Goal: Communication & Community: Answer question/provide support

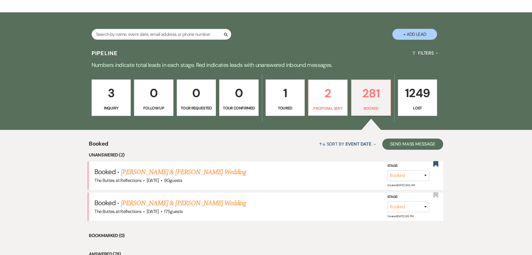
scroll to position [99, 0]
drag, startPoint x: 368, startPoint y: 96, endPoint x: 362, endPoint y: 94, distance: 6.6
click at [368, 96] on p "281" at bounding box center [371, 93] width 32 height 19
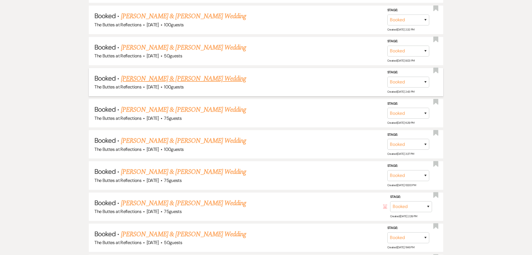
scroll to position [937, 0]
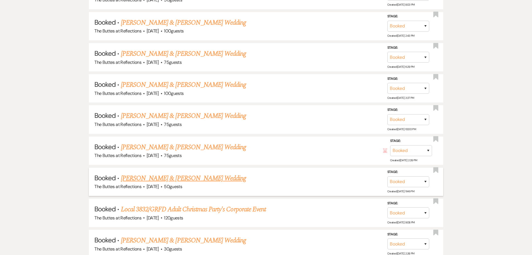
click at [154, 178] on link "Ethan VanDemark & Nicole Kirkwood's Wedding" at bounding box center [183, 178] width 125 height 10
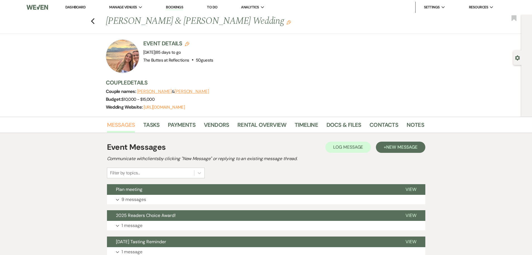
click at [122, 124] on link "Messages" at bounding box center [121, 126] width 28 height 12
click at [399, 146] on span "New Message" at bounding box center [402, 147] width 31 height 6
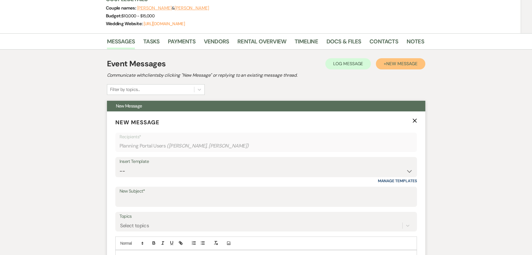
scroll to position [84, 0]
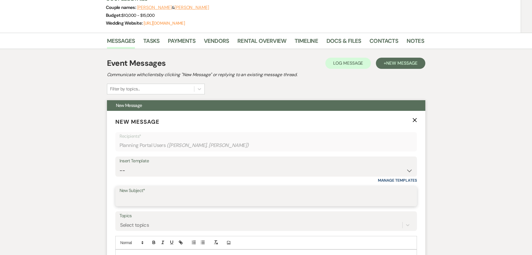
click at [132, 195] on input "New Subject*" at bounding box center [267, 200] width 294 height 11
type input "Sample Room Layout"
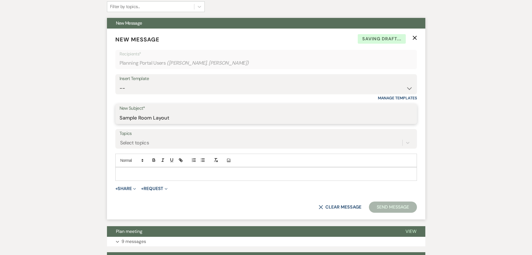
scroll to position [168, 0]
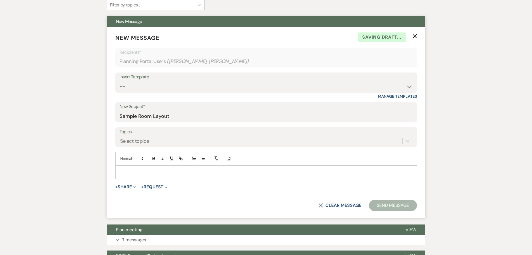
click at [126, 172] on p at bounding box center [266, 172] width 293 height 6
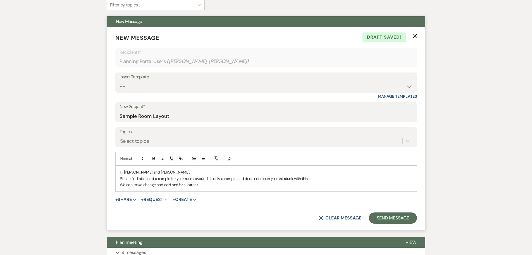
click at [155, 183] on p "We can make change and add and/or subtract" at bounding box center [266, 184] width 293 height 6
click at [206, 184] on p "We can make changes and add and/or subtract" at bounding box center [266, 184] width 293 height 6
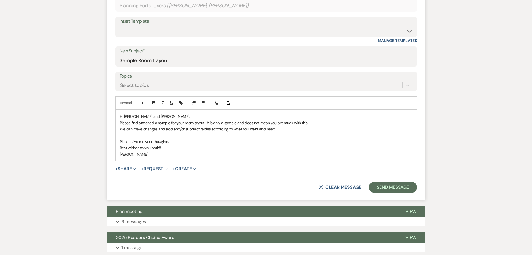
scroll to position [224, 0]
click at [123, 167] on button "+ Share Expand" at bounding box center [125, 168] width 21 height 4
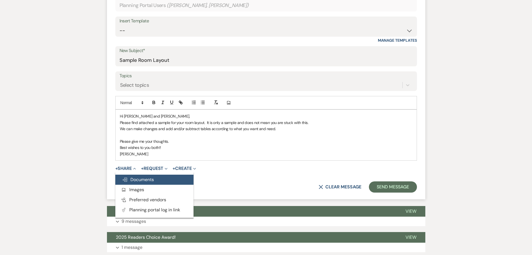
click at [139, 181] on span "Doc Upload Documents" at bounding box center [138, 179] width 32 height 6
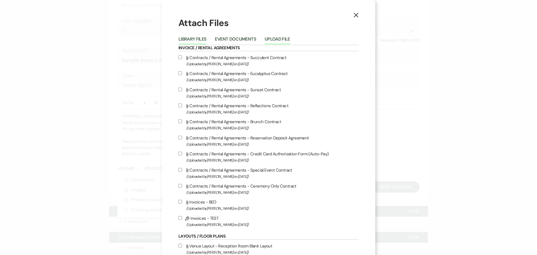
click at [275, 39] on button "Upload File" at bounding box center [276, 41] width 25 height 8
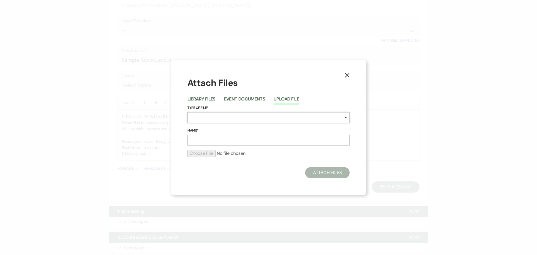
click at [198, 117] on select "Special Event Insurance Vendor Certificate of Insurance Contracts / Rental Agre…" at bounding box center [268, 117] width 162 height 11
select select "24"
click at [187, 112] on select "Special Event Insurance Vendor Certificate of Insurance Contracts / Rental Agre…" at bounding box center [268, 117] width 162 height 11
click at [198, 138] on input "Name*" at bounding box center [268, 139] width 162 height 11
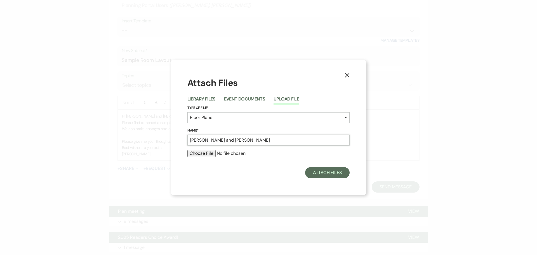
type input "Kirkwood, Nicole and Ethan Van Demark"
click at [203, 152] on input "file" at bounding box center [268, 153] width 162 height 7
type input "C:\fakepath\Kirkwood, Nicole 12.19.2025 Room Layout.doc"
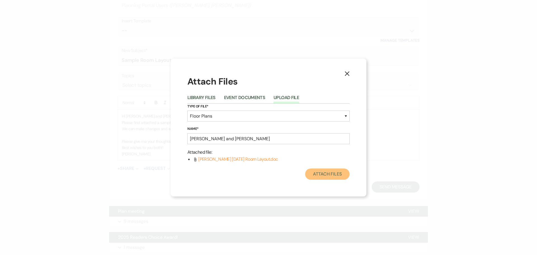
click at [317, 172] on button "Attach Files" at bounding box center [327, 173] width 44 height 11
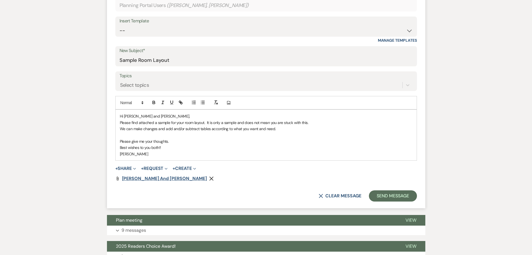
click at [160, 178] on span "Kirkwood, Nicole and Ethan Van Demark" at bounding box center [164, 178] width 85 height 6
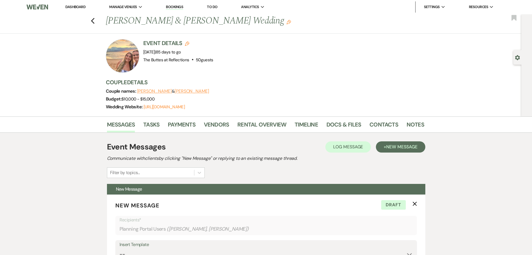
scroll to position [0, 0]
click at [94, 19] on icon "Previous" at bounding box center [93, 21] width 4 height 7
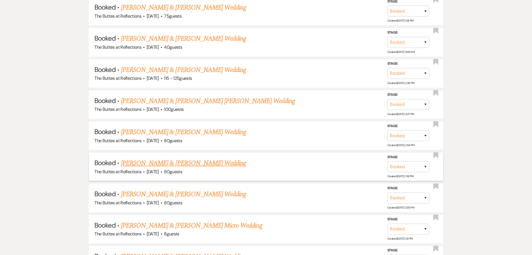
scroll to position [375, 0]
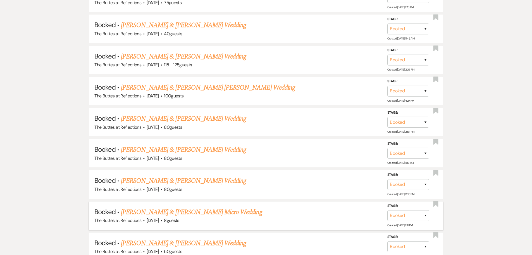
click at [167, 212] on link "Gunnar Stahmer & Kristen Faltz's Micro Wedding" at bounding box center [191, 212] width 141 height 10
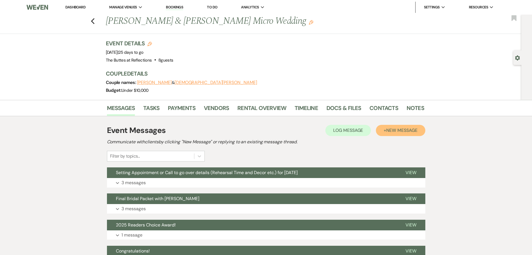
click at [391, 131] on span "New Message" at bounding box center [402, 130] width 31 height 6
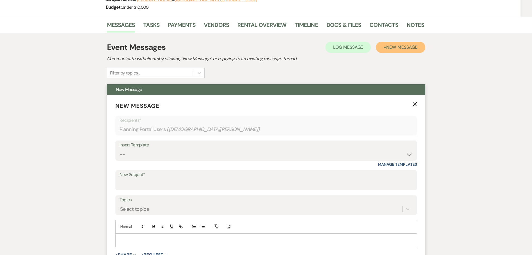
scroll to position [112, 0]
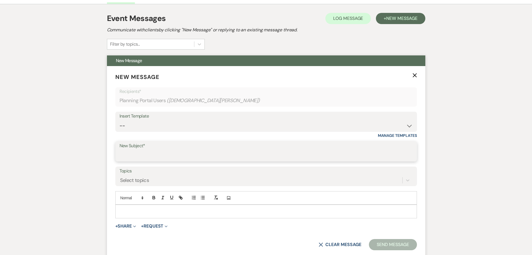
drag, startPoint x: 126, startPoint y: 152, endPoint x: 130, endPoint y: 154, distance: 4.5
click at [127, 153] on input "New Subject*" at bounding box center [267, 155] width 294 height 11
type input "Setting Appointment"
click at [129, 210] on p at bounding box center [266, 211] width 293 height 6
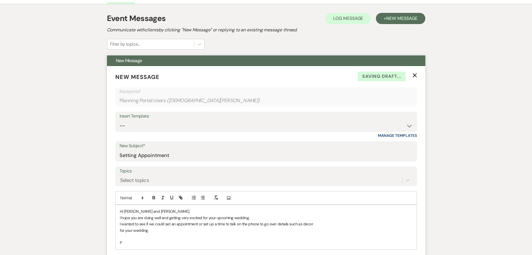
click at [265, 214] on p "Hi Kristen and Gunnar," at bounding box center [266, 211] width 293 height 6
click at [257, 215] on p "I hope you are doing well and getting very excited for your upcoming wedding." at bounding box center [266, 217] width 293 height 6
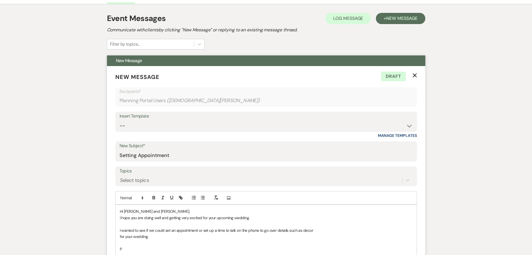
click at [125, 247] on p "P" at bounding box center [266, 249] width 293 height 6
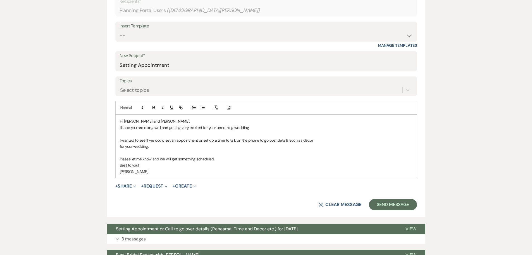
scroll to position [205, 0]
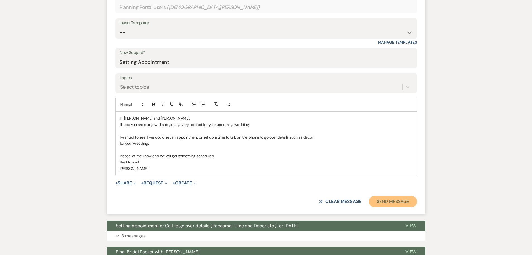
click at [380, 203] on button "Send Message" at bounding box center [393, 201] width 48 height 11
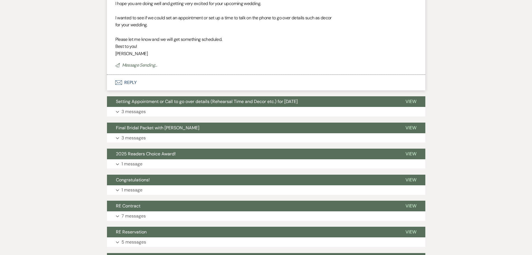
scroll to position [0, 0]
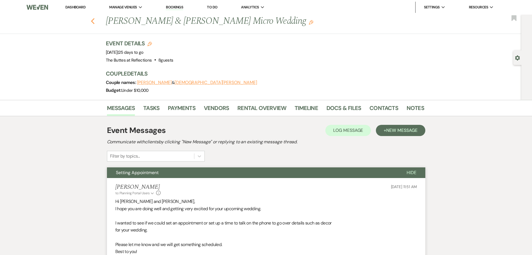
click at [95, 20] on icon "Previous" at bounding box center [93, 21] width 4 height 7
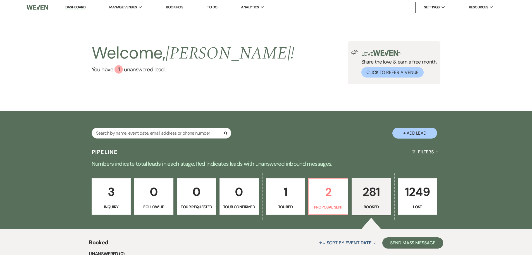
click at [366, 198] on p "281" at bounding box center [372, 191] width 32 height 19
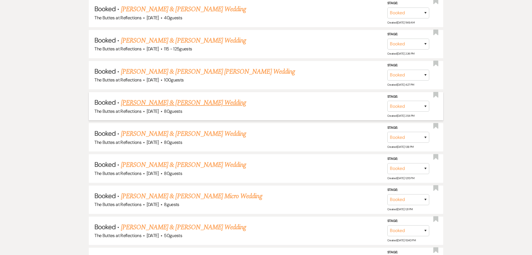
scroll to position [391, 0]
click at [159, 72] on link "Esperanza Ornelas & Jackson Young's Wedding" at bounding box center [208, 71] width 174 height 10
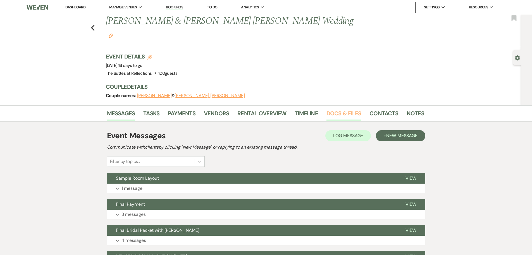
click at [339, 109] on link "Docs & Files" at bounding box center [344, 115] width 35 height 12
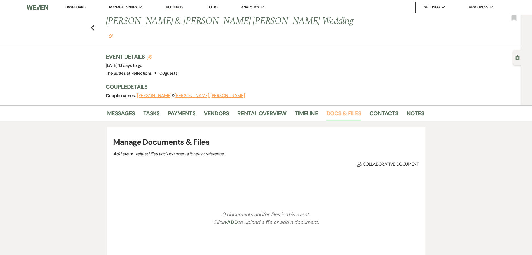
click at [339, 109] on link "Docs & Files" at bounding box center [344, 115] width 35 height 12
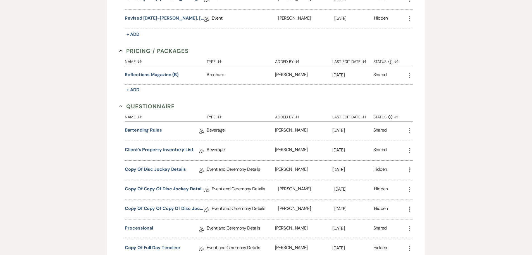
scroll to position [536, 0]
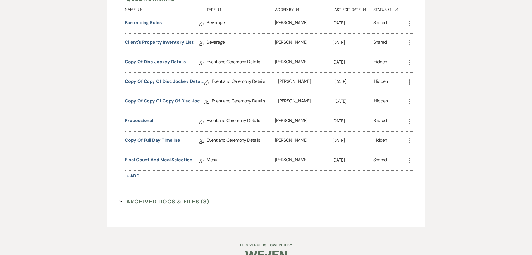
click at [207, 197] on button "Archived Docs & Files (8) Expand" at bounding box center [164, 201] width 90 height 8
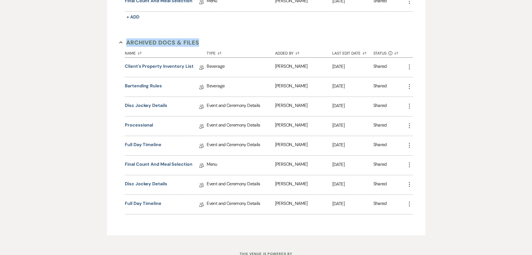
scroll to position [703, 0]
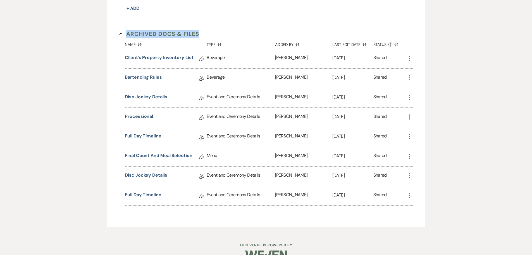
click at [409, 192] on icon "More" at bounding box center [409, 195] width 7 height 7
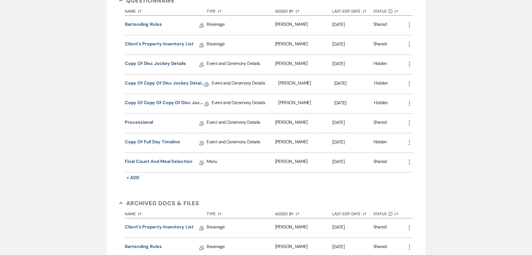
scroll to position [508, 0]
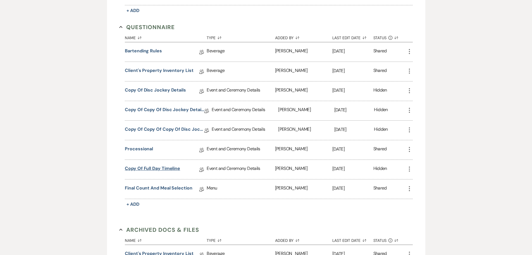
click at [148, 165] on link "Copy of Full Day Timeline" at bounding box center [152, 169] width 55 height 9
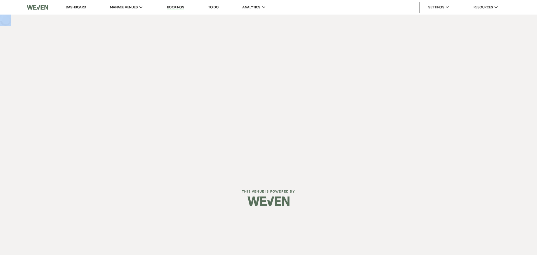
click at [148, 154] on div "Dashboard Manage Venues Expand The Buttes at Reflections Bookings To Do Analyti…" at bounding box center [268, 89] width 537 height 178
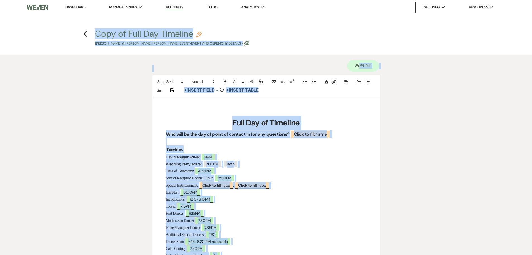
click at [305, 172] on p "Time of Ceremony: ﻿ 4:30PM ﻿" at bounding box center [266, 170] width 201 height 7
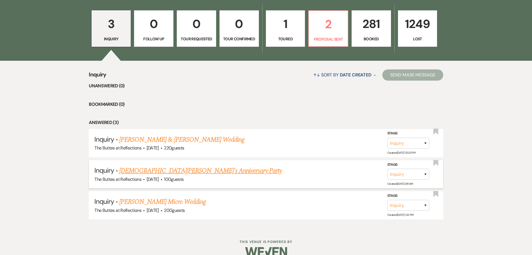
scroll to position [178, 0]
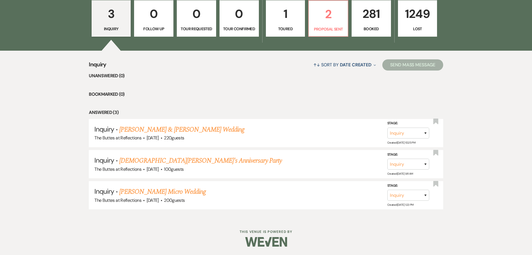
click at [371, 22] on p "281" at bounding box center [372, 13] width 32 height 19
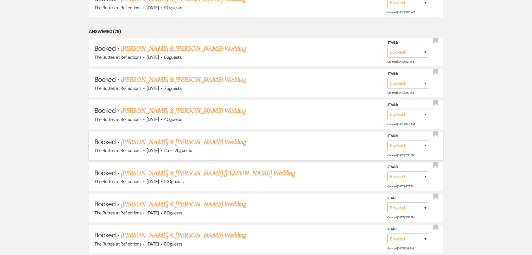
scroll to position [318, 0]
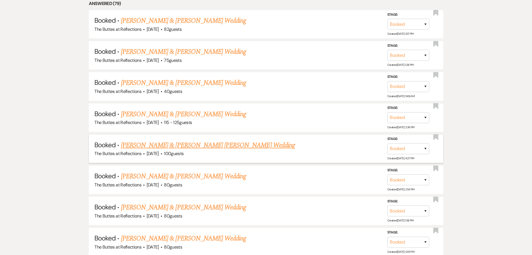
click at [174, 145] on link "Esperanza Ornelas & Jackson Young's Wedding" at bounding box center [208, 145] width 174 height 10
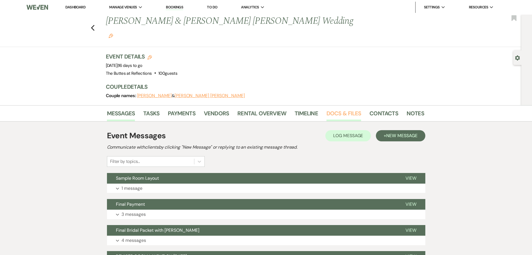
click at [340, 109] on link "Docs & Files" at bounding box center [344, 115] width 35 height 12
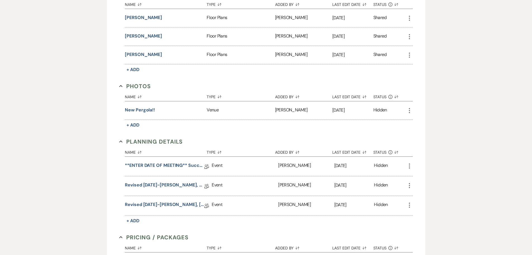
scroll to position [252, 0]
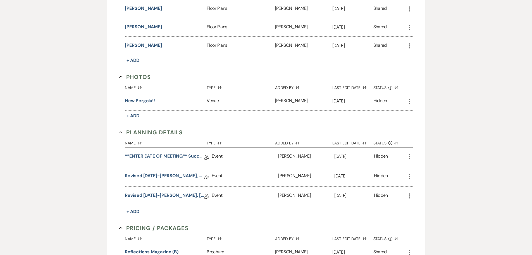
click at [177, 192] on link "Revised 09.09.25-Ornelas, 10.11.2025 Succulent W/ BAR Wedding Details" at bounding box center [165, 196] width 80 height 9
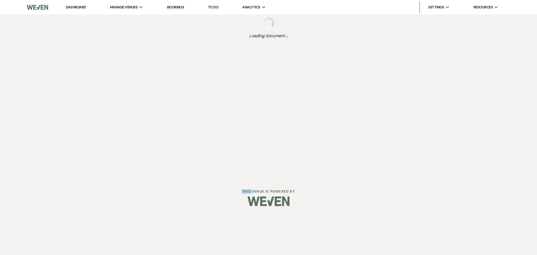
click at [177, 181] on div "Dashboard Manage Venues Expand The Buttes at Reflections Bookings To Do Analyti…" at bounding box center [268, 107] width 537 height 214
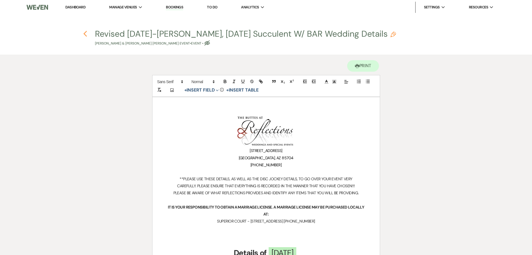
click at [84, 35] on icon "Previous" at bounding box center [85, 33] width 4 height 7
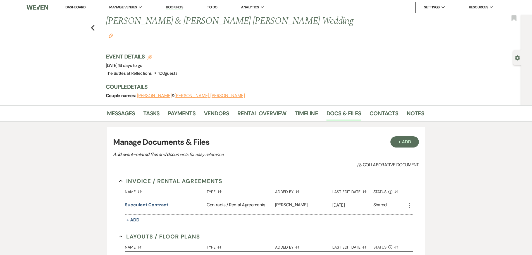
scroll to position [252, 0]
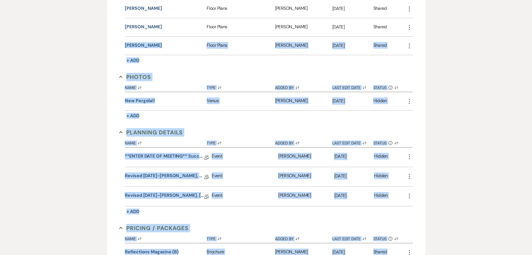
click at [84, 35] on div "Messages Tasks Payments Vendors Rental Overview Timeline Docs & Files Contacts …" at bounding box center [266, 185] width 532 height 663
click at [436, 191] on div "Messages Tasks Payments Vendors Rental Overview Timeline Docs & Files Contacts …" at bounding box center [266, 185] width 532 height 663
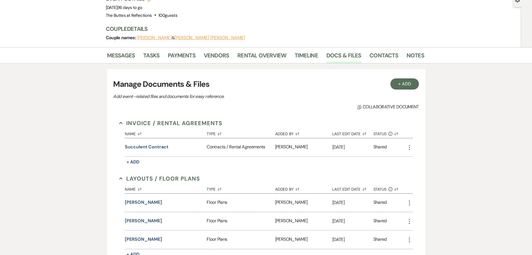
scroll to position [0, 0]
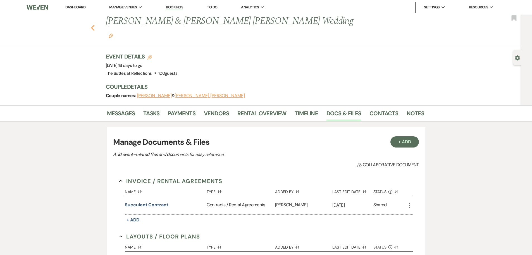
click at [95, 25] on icon "Previous" at bounding box center [93, 28] width 4 height 7
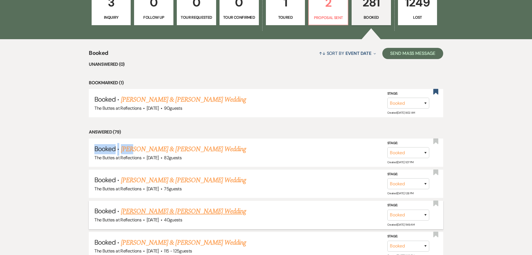
scroll to position [206, 0]
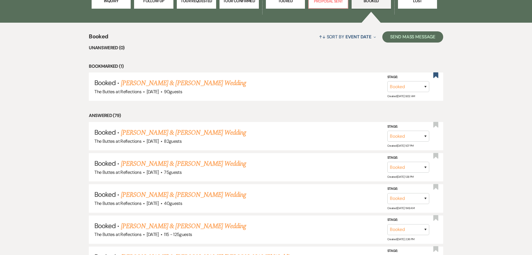
drag, startPoint x: 56, startPoint y: 152, endPoint x: 58, endPoint y: 147, distance: 5.1
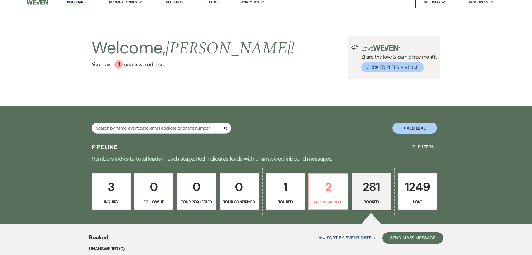
scroll to position [0, 0]
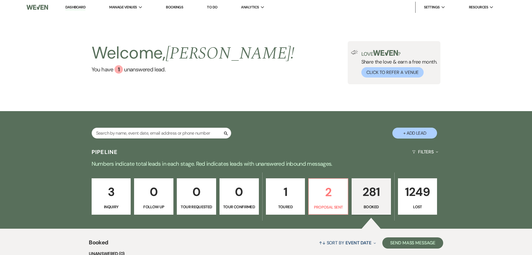
click at [33, 8] on img at bounding box center [37, 7] width 21 height 12
